Goal: Task Accomplishment & Management: Use online tool/utility

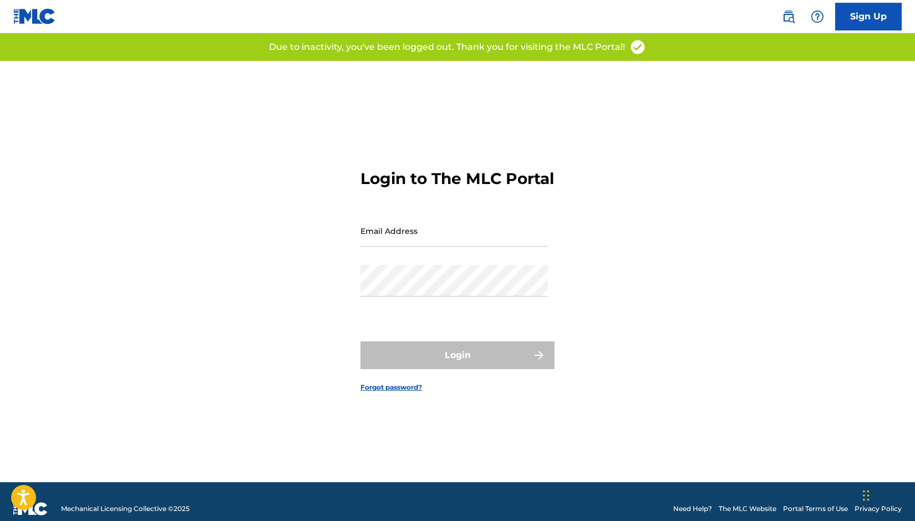
click at [431, 247] on input "Email Address" at bounding box center [454, 231] width 187 height 32
type input "[EMAIL_ADDRESS][DOMAIN_NAME]"
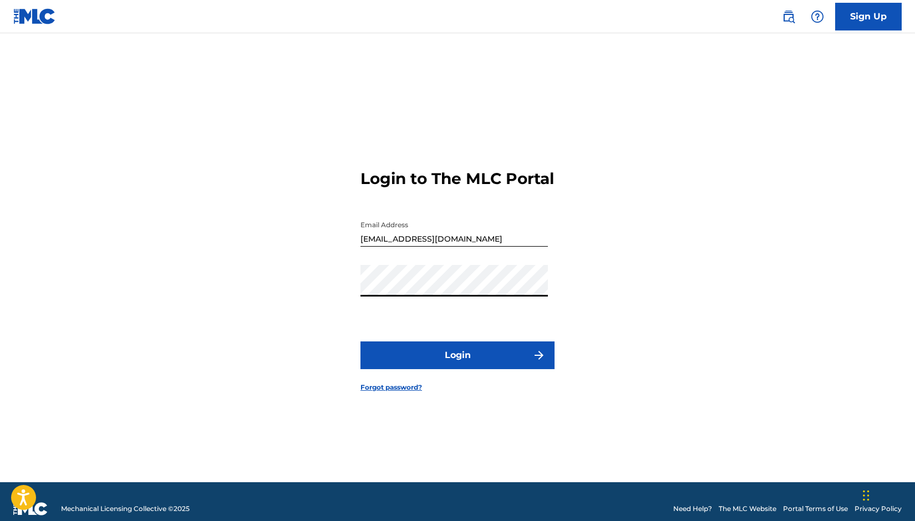
click at [450, 362] on button "Login" at bounding box center [458, 356] width 194 height 28
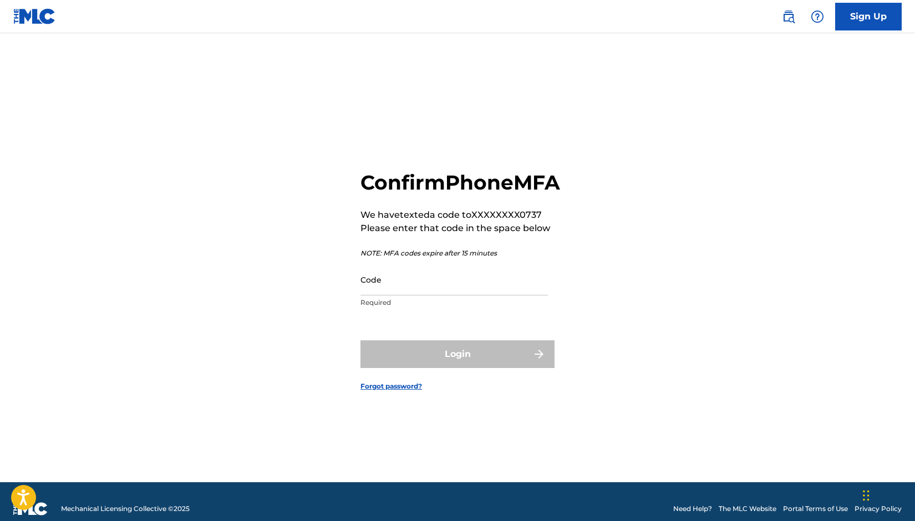
click at [432, 294] on input "Code" at bounding box center [454, 280] width 187 height 32
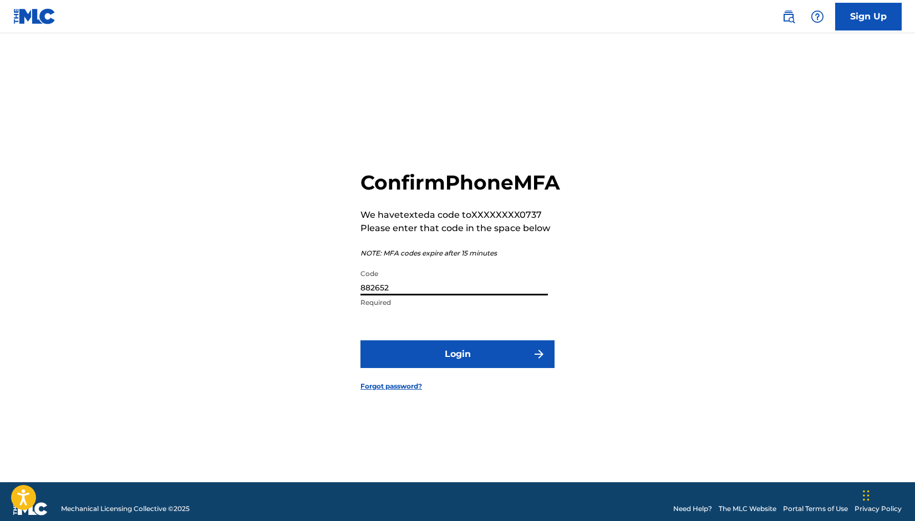
type input "882652"
click at [484, 364] on button "Login" at bounding box center [458, 355] width 194 height 28
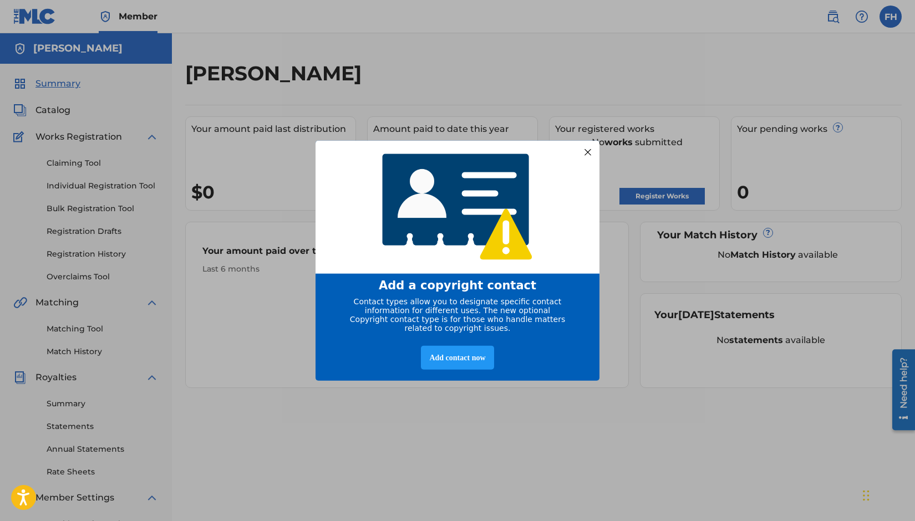
click at [587, 149] on div at bounding box center [588, 152] width 14 height 14
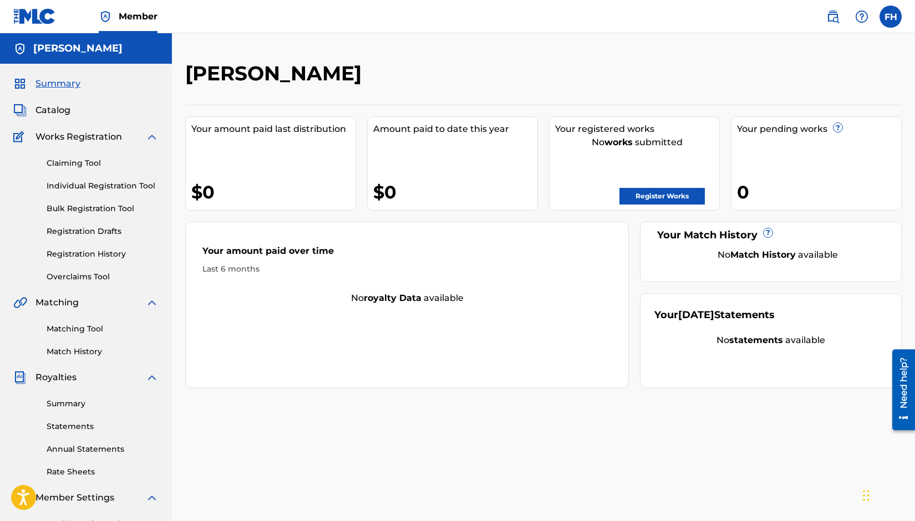
click at [90, 207] on link "Bulk Registration Tool" at bounding box center [103, 209] width 112 height 12
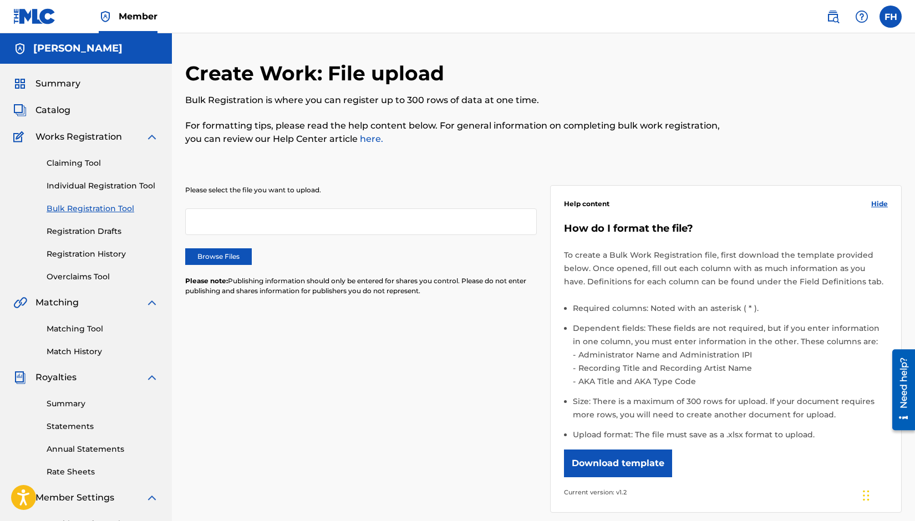
click at [59, 115] on span "Catalog" at bounding box center [52, 110] width 35 height 13
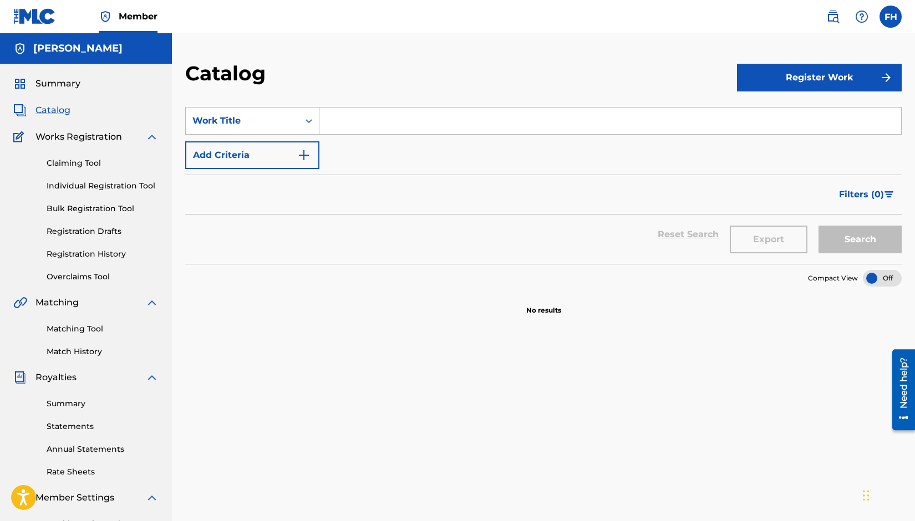
click at [809, 81] on button "Register Work" at bounding box center [819, 78] width 165 height 28
click at [773, 144] on link "By File Upload" at bounding box center [819, 140] width 165 height 27
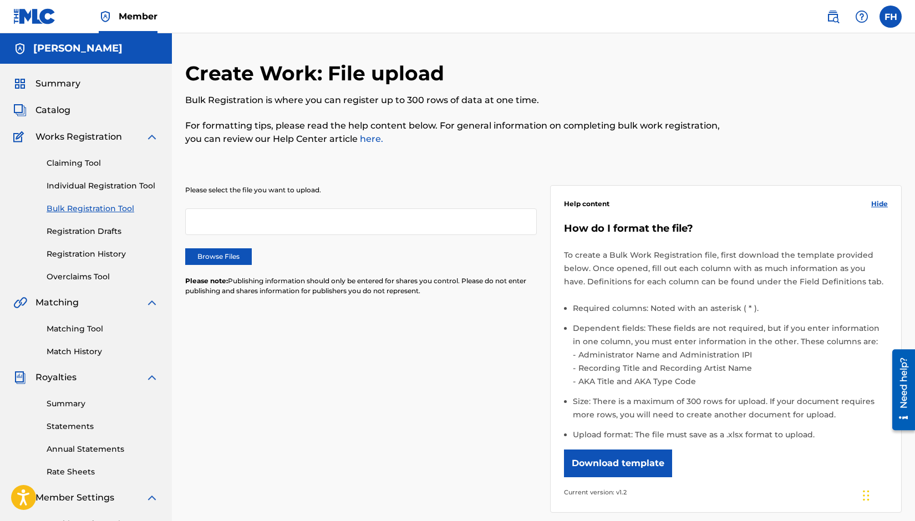
click at [625, 458] on button "Download template" at bounding box center [618, 464] width 108 height 28
